Goal: Information Seeking & Learning: Learn about a topic

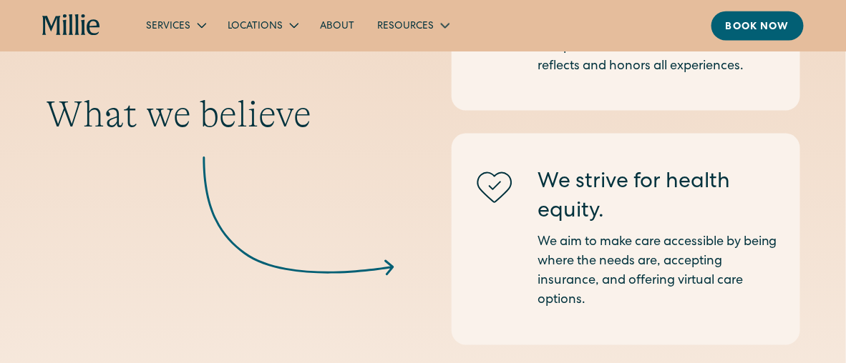
click at [341, 21] on link "About" at bounding box center [336, 26] width 57 height 24
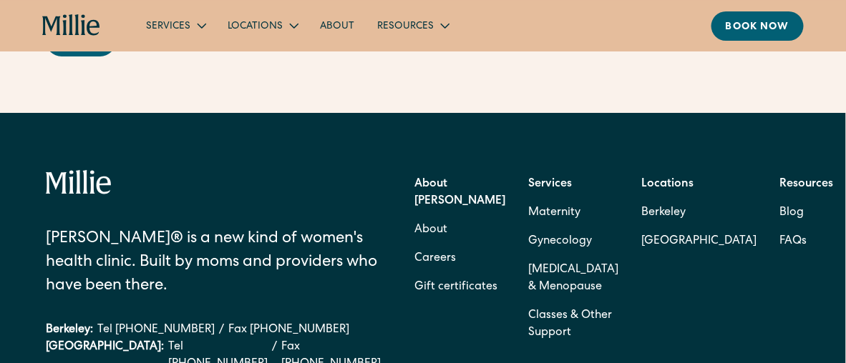
scroll to position [4579, 0]
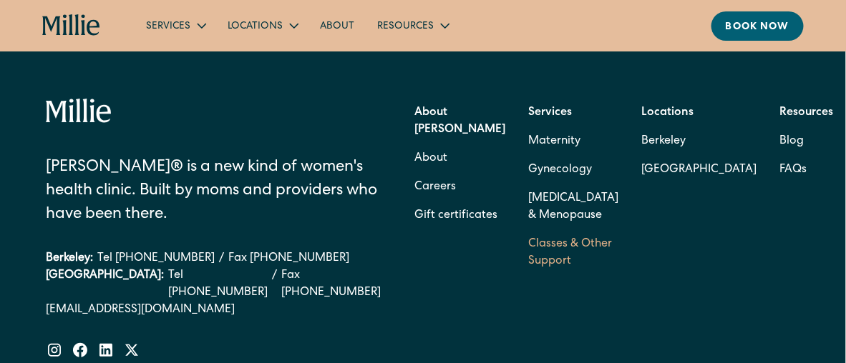
click at [547, 276] on link "Classes & Other Support" at bounding box center [573, 253] width 90 height 46
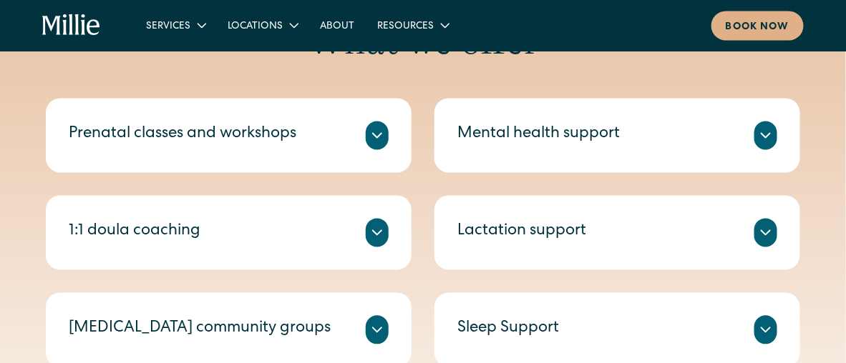
scroll to position [644, 0]
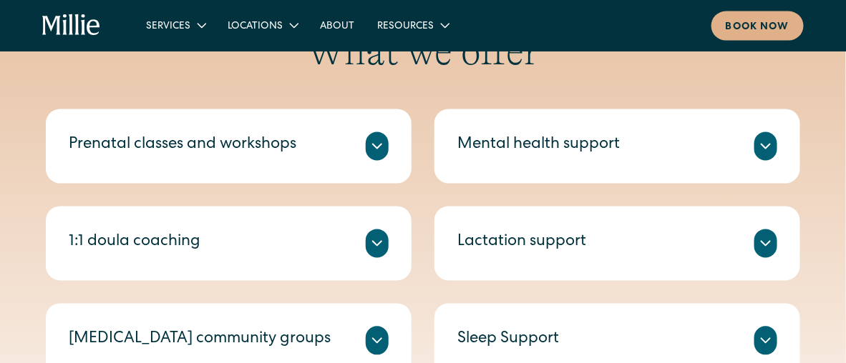
click at [376, 144] on icon at bounding box center [376, 146] width 17 height 17
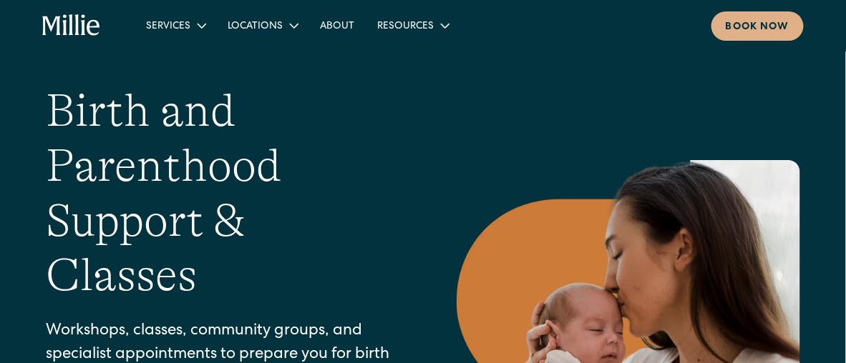
scroll to position [0, 0]
